Goal: Navigation & Orientation: Find specific page/section

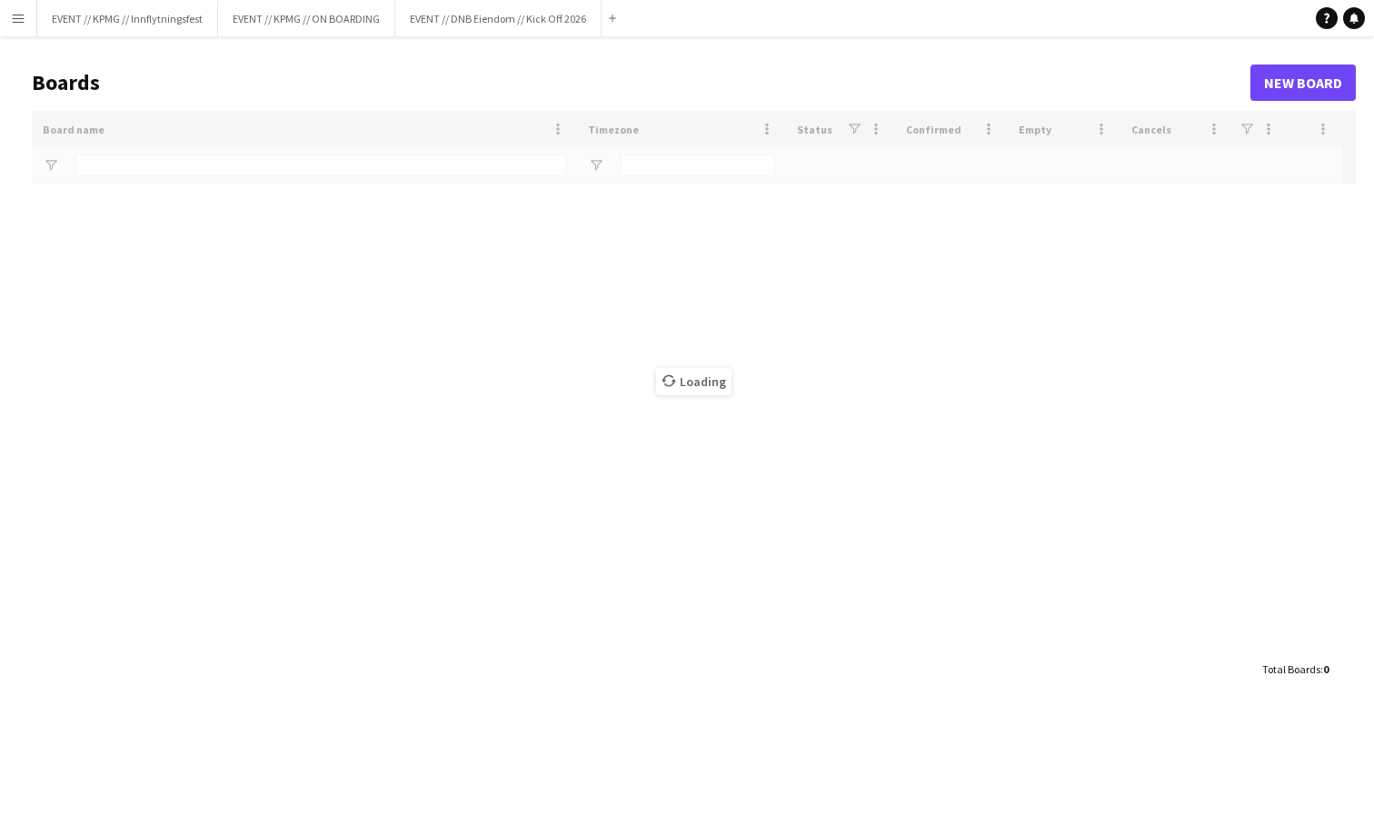
type input "****"
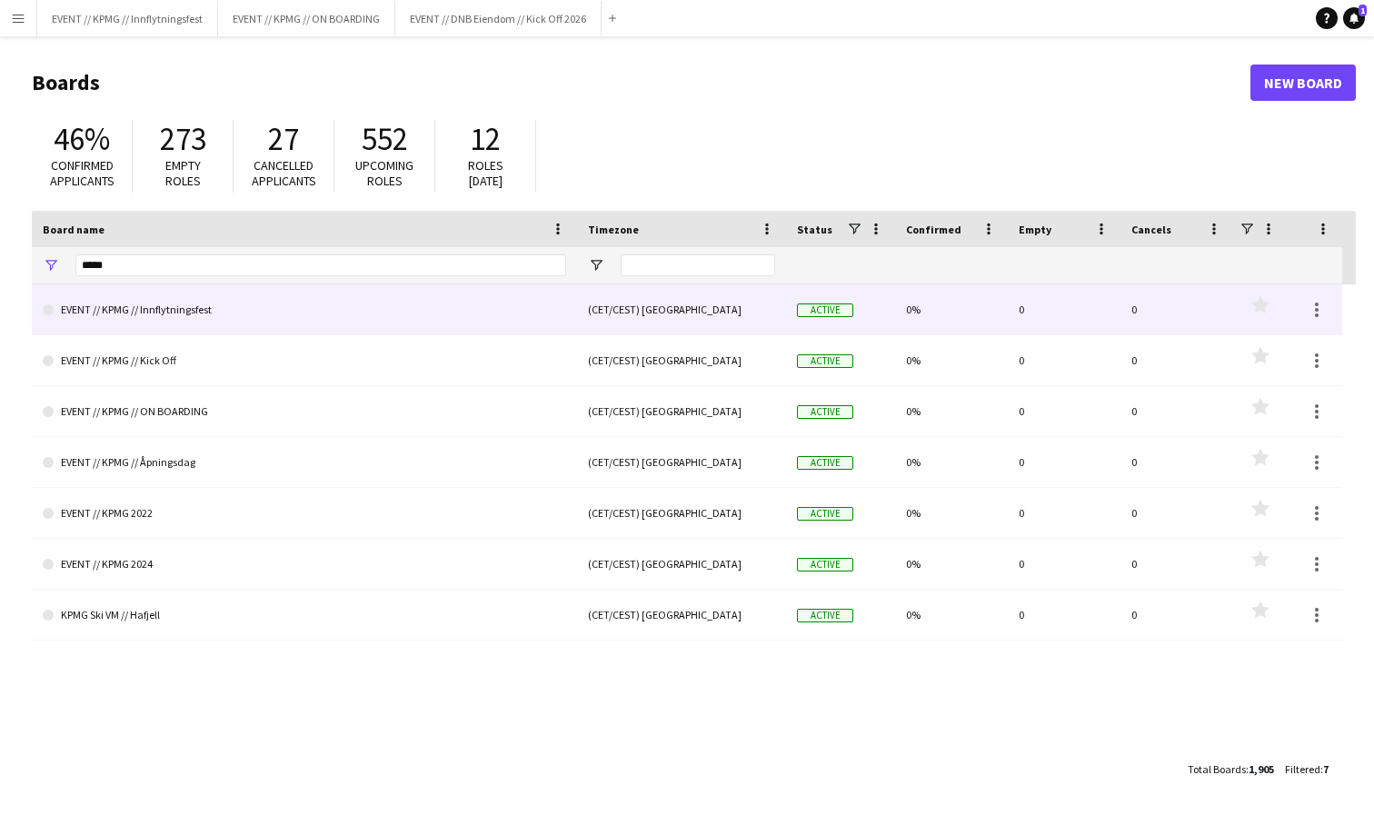
click at [288, 307] on link "EVENT // KPMG // Innflytningsfest" at bounding box center [304, 309] width 523 height 51
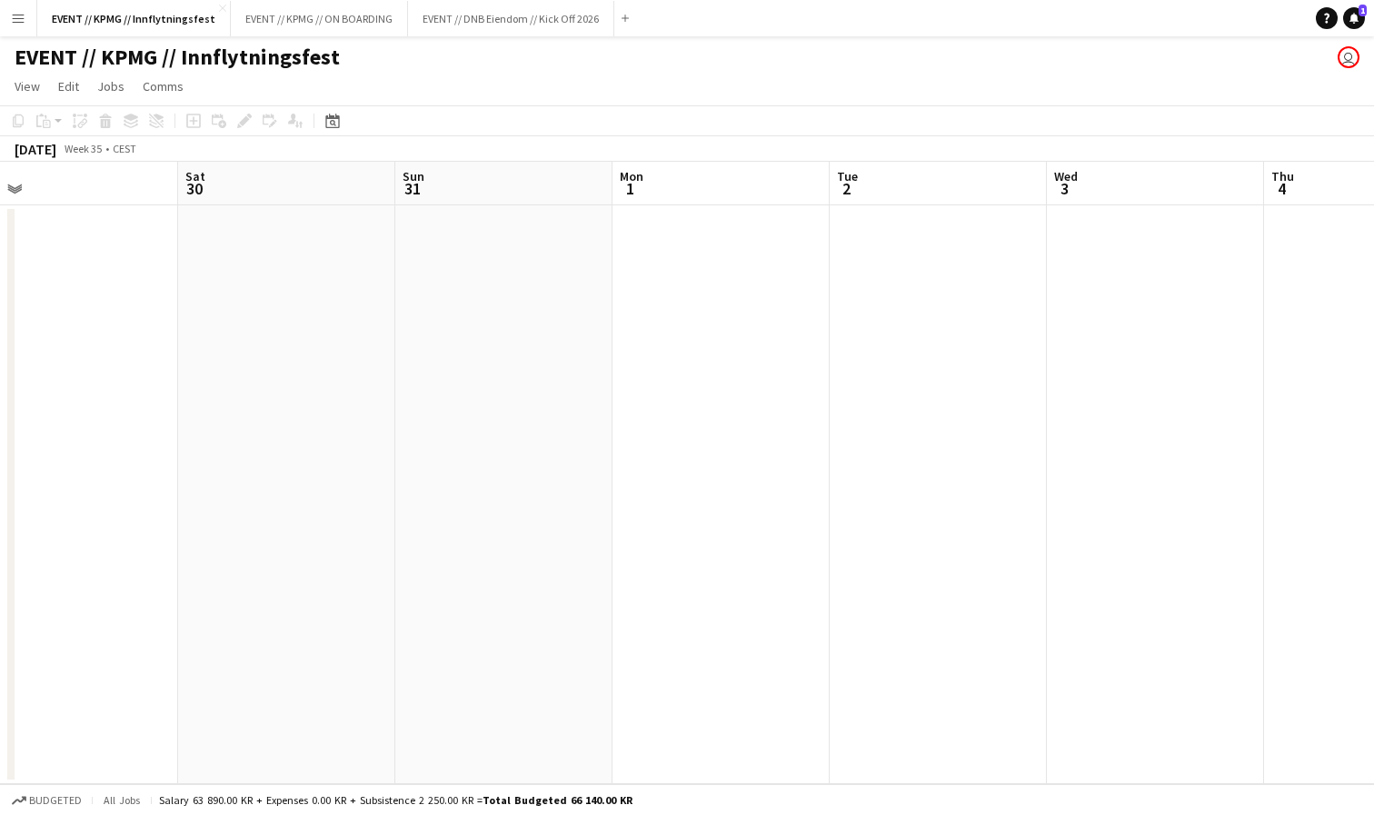
scroll to position [0, 475]
click at [488, 34] on button "EVENT // DNB Eiendom // Kick Off 2026 Close" at bounding box center [511, 18] width 206 height 35
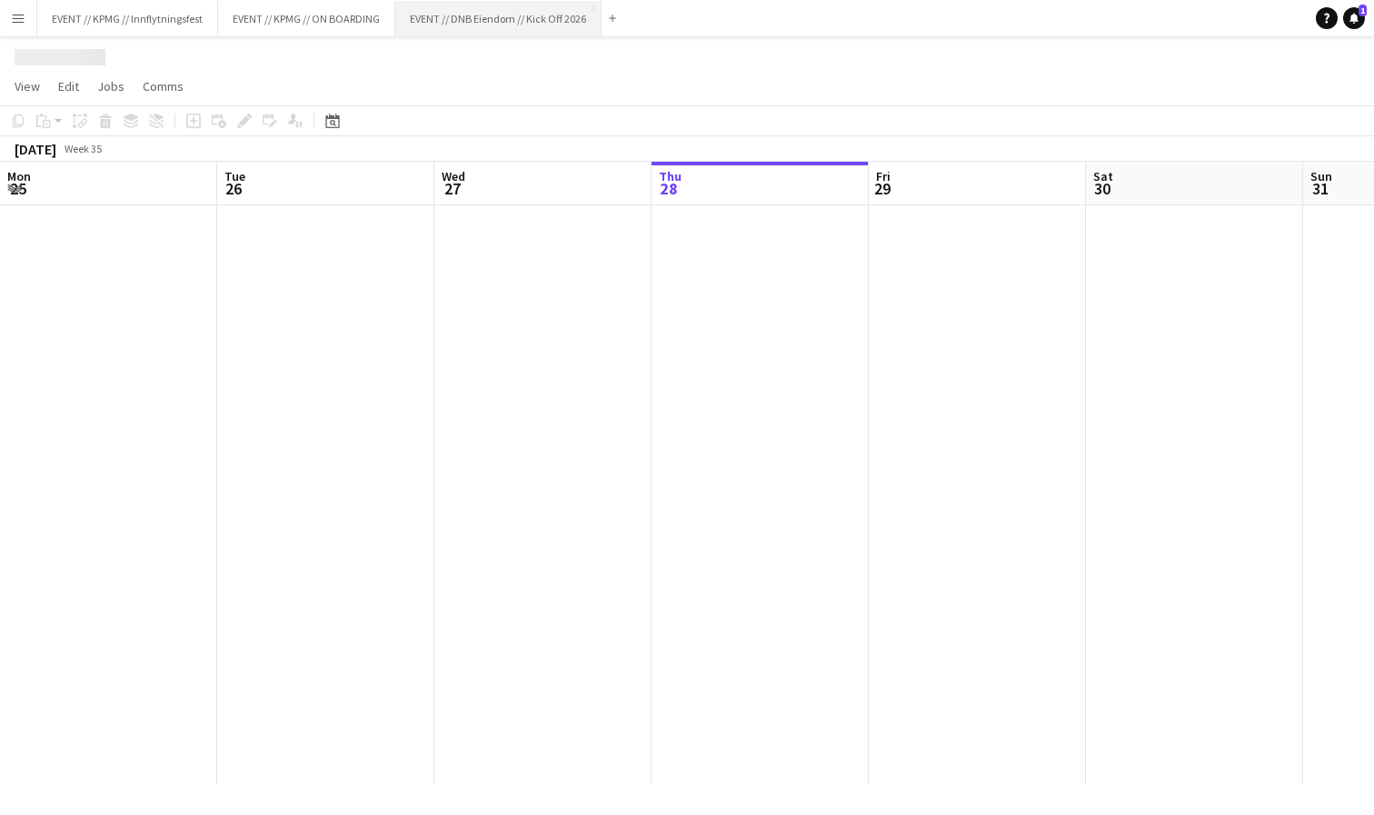
scroll to position [0, 434]
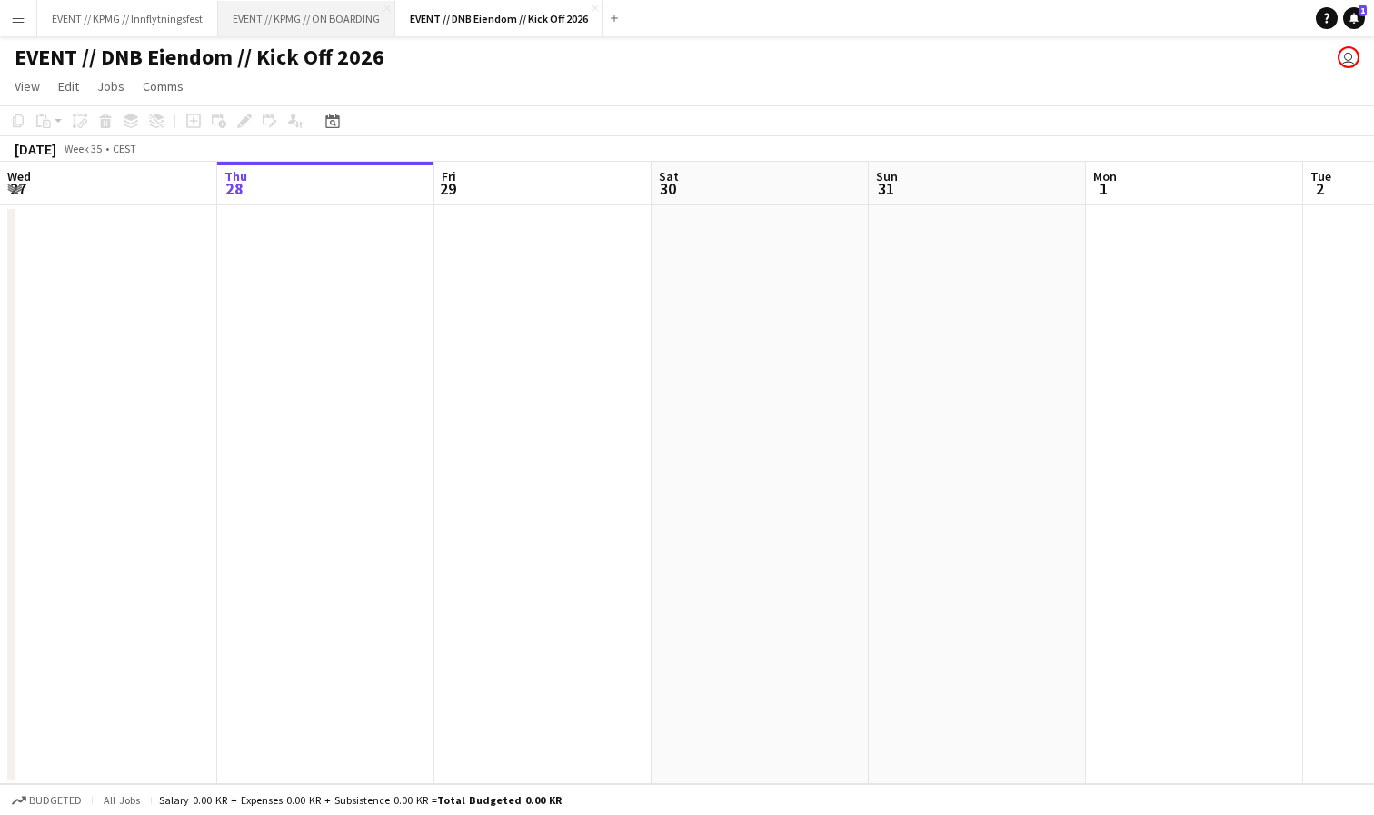
click at [292, 35] on button "EVENT // KPMG // ON BOARDING Close" at bounding box center [306, 18] width 177 height 35
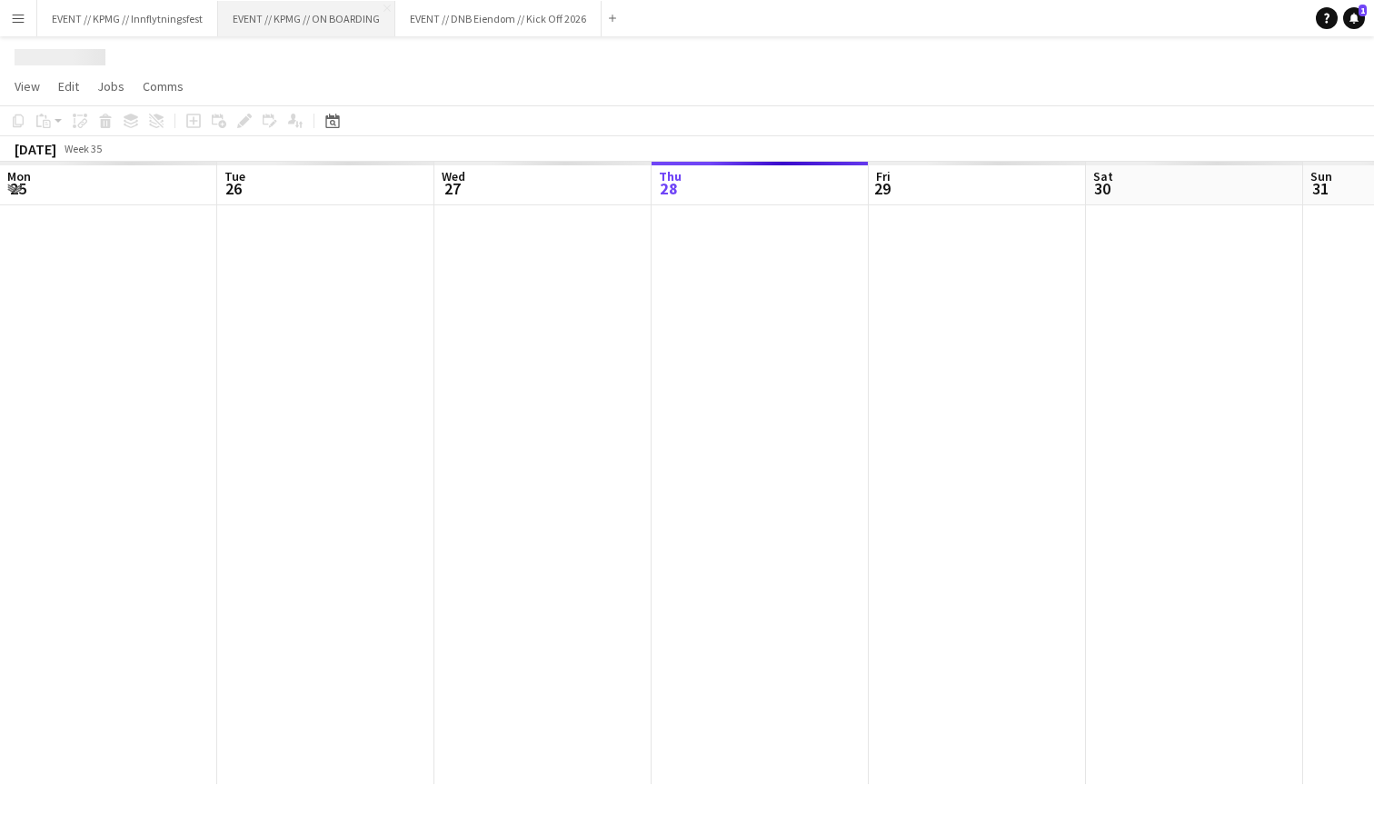
scroll to position [0, 434]
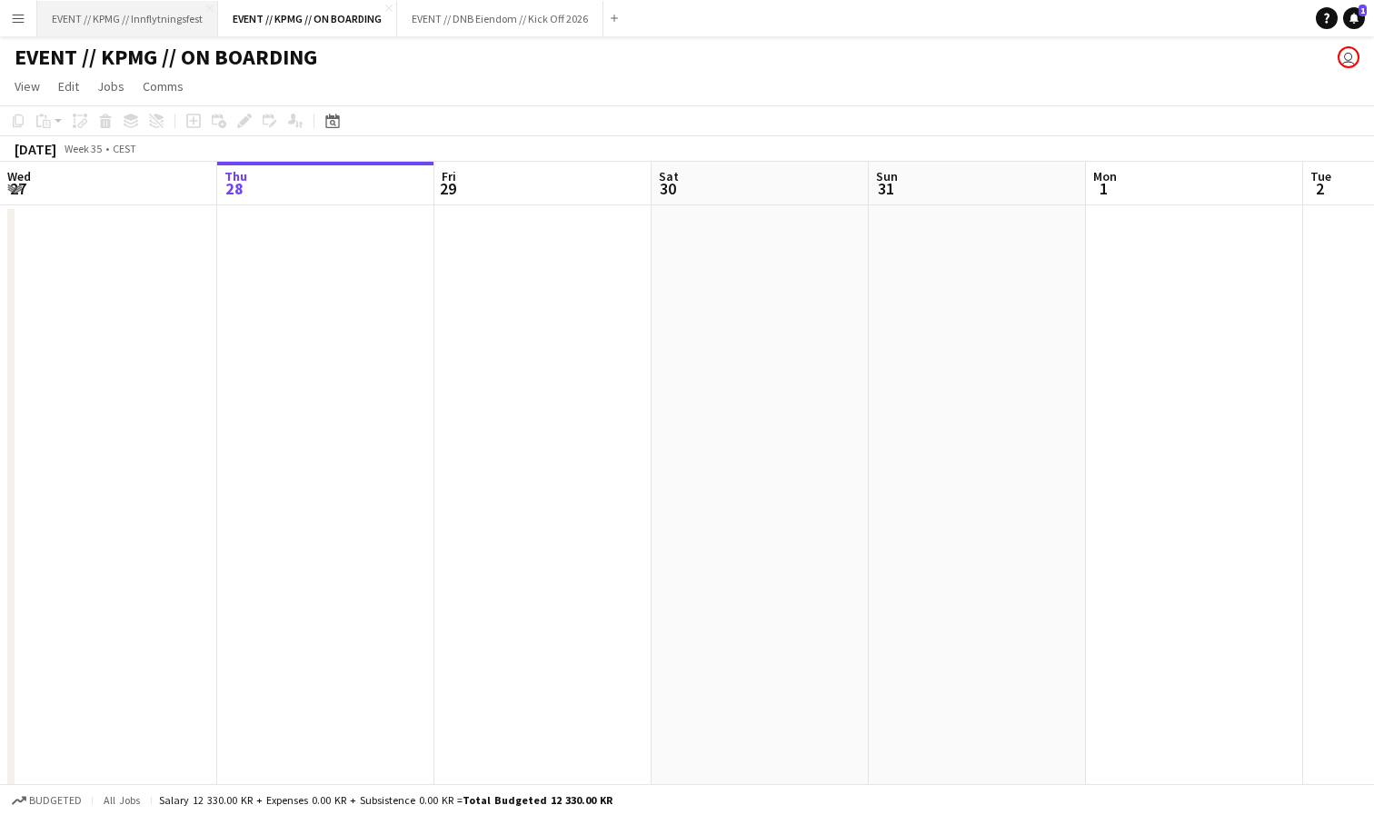
click at [149, 34] on button "EVENT // KPMG // Innflytningsfest Close" at bounding box center [127, 18] width 181 height 35
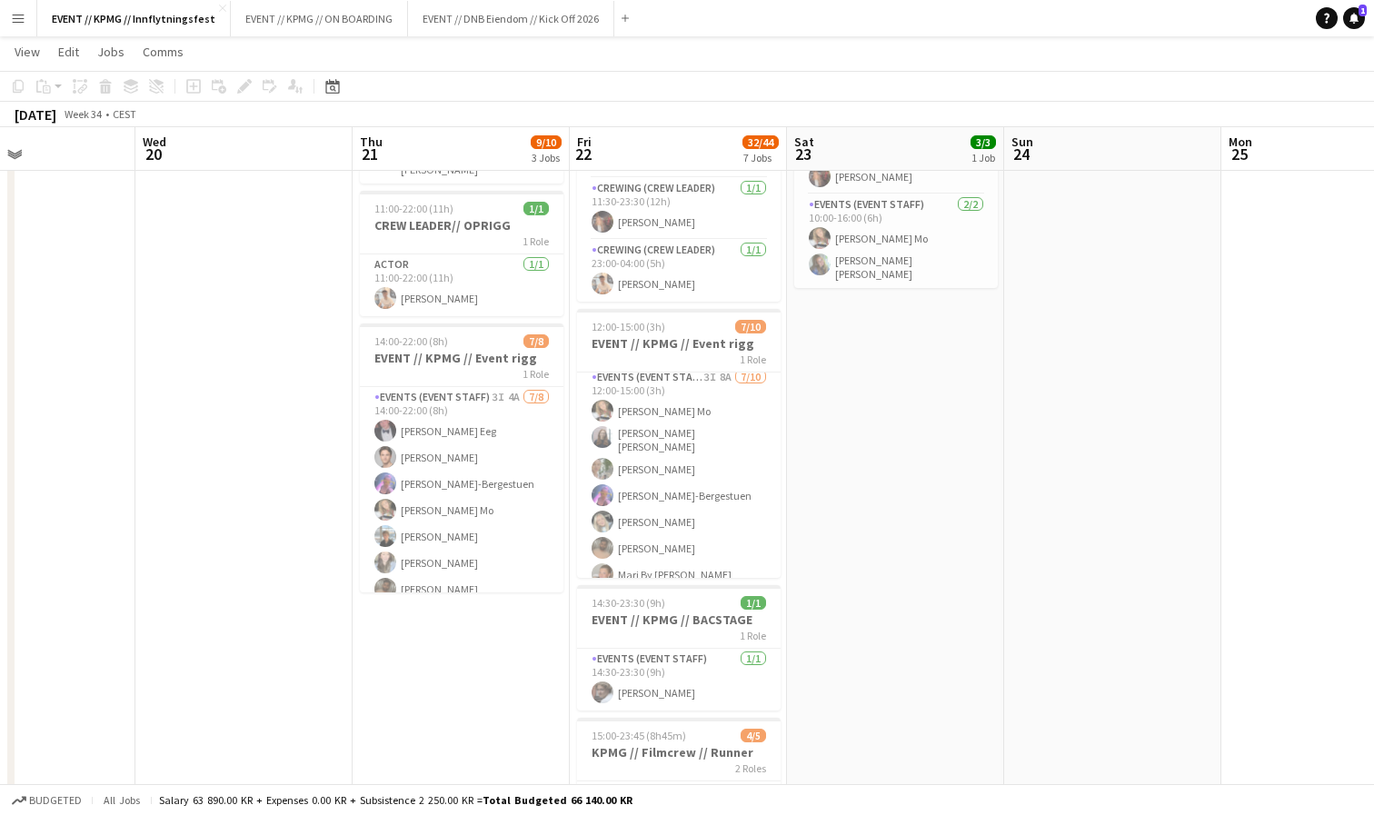
scroll to position [141, 0]
